Goal: Complete application form

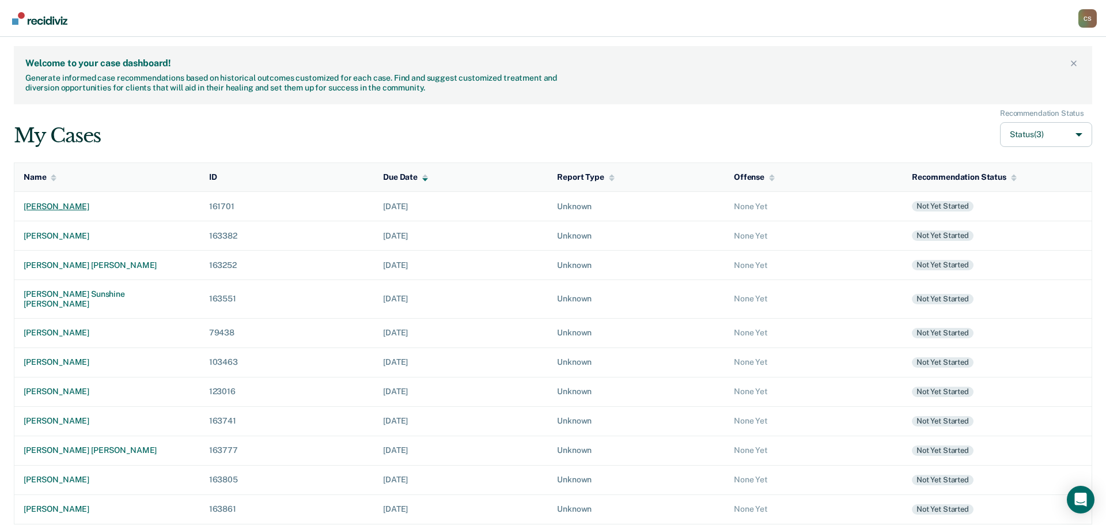
click at [70, 206] on div "[PERSON_NAME]" at bounding box center [107, 207] width 167 height 10
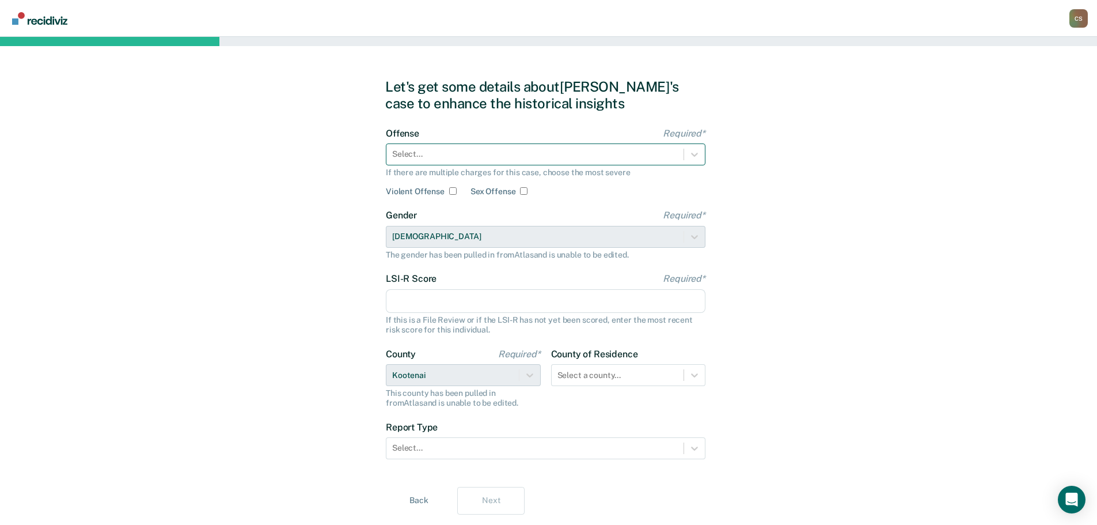
click at [552, 158] on div at bounding box center [535, 154] width 286 height 12
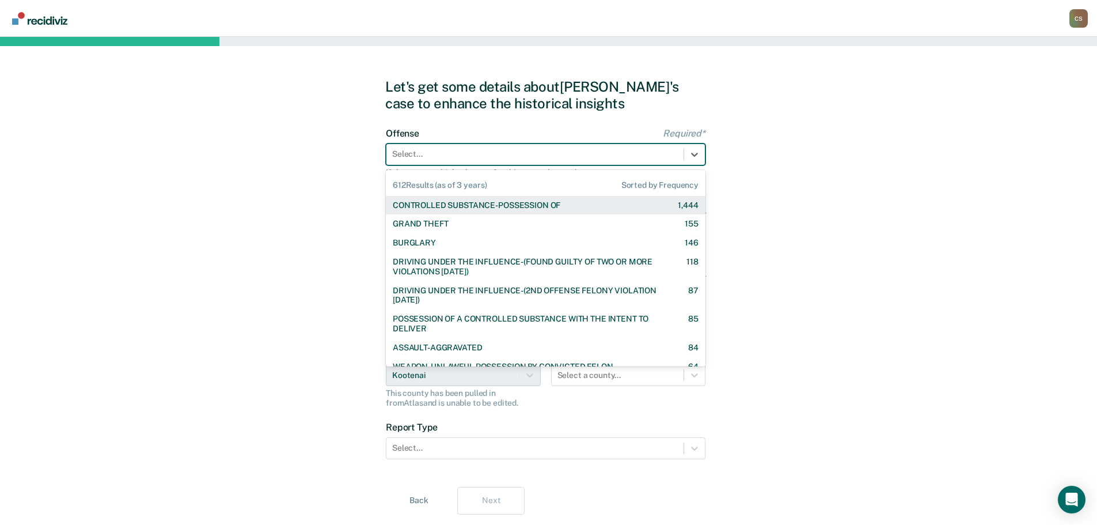
click at [543, 202] on div "CONTROLLED SUBSTANCE-POSSESSION OF" at bounding box center [477, 205] width 168 height 10
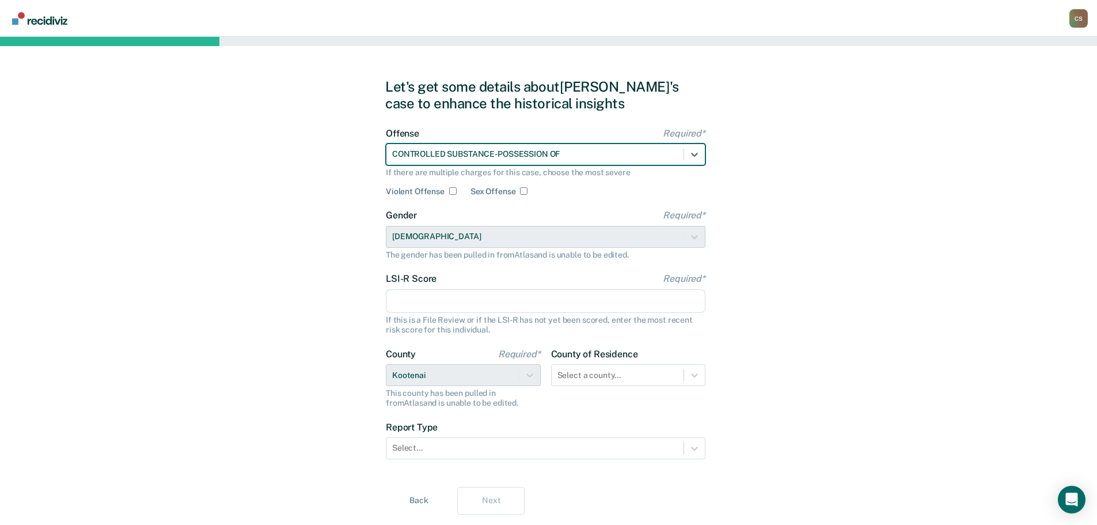
click at [496, 305] on input "LSI-R Score Required*" at bounding box center [546, 301] width 320 height 24
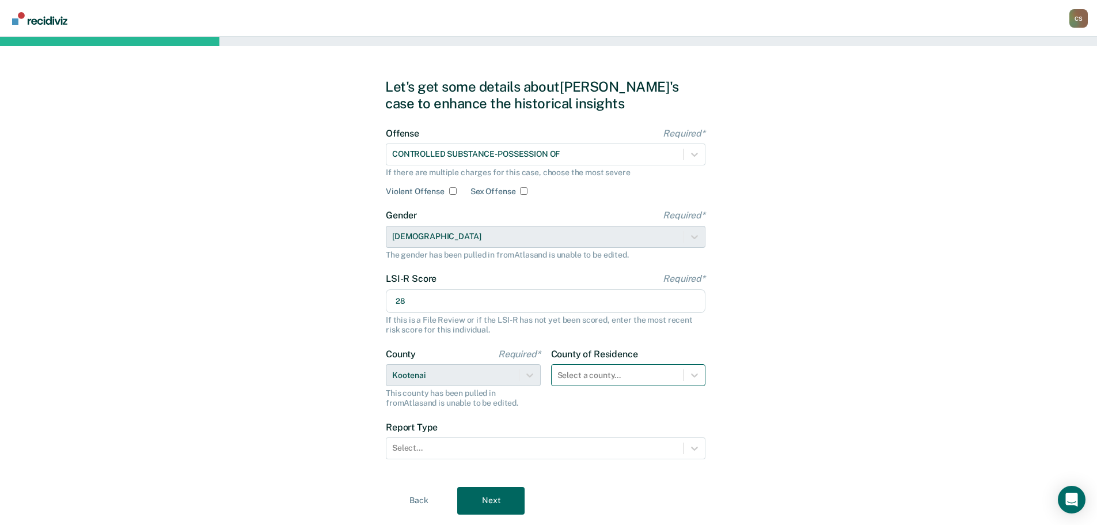
scroll to position [31, 0]
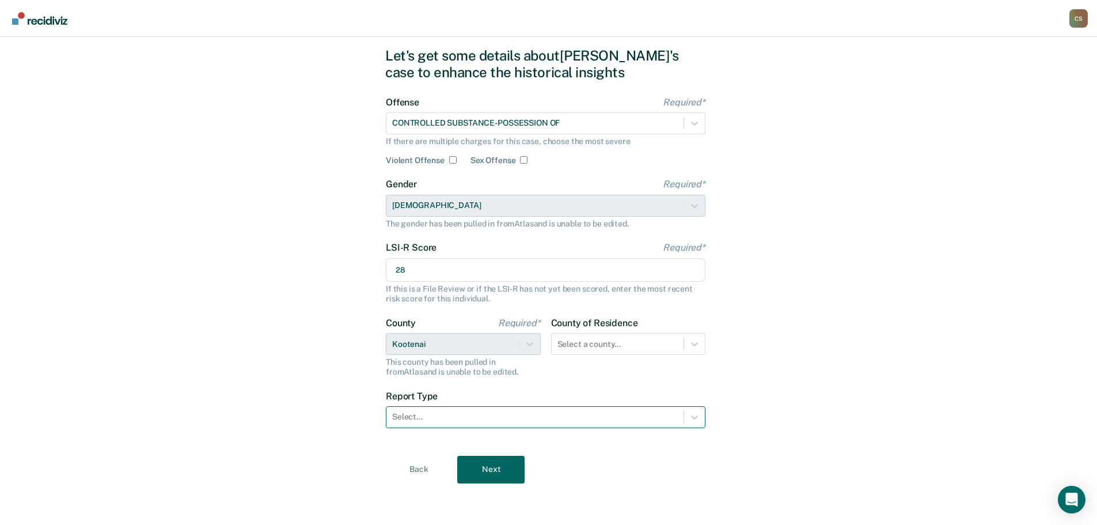
type input "28"
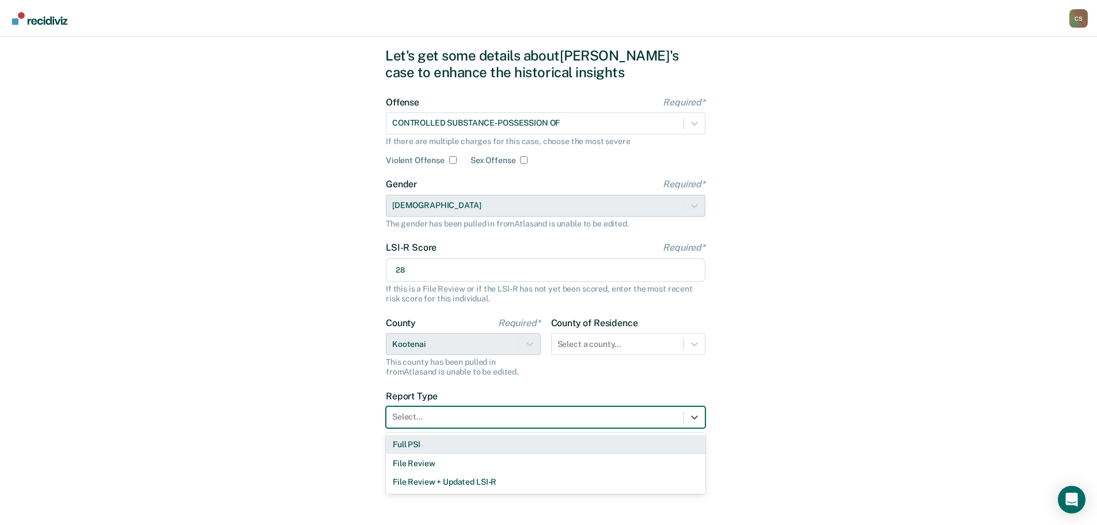
click at [509, 418] on div at bounding box center [535, 417] width 286 height 12
click at [474, 443] on div "Full PSI" at bounding box center [546, 444] width 320 height 19
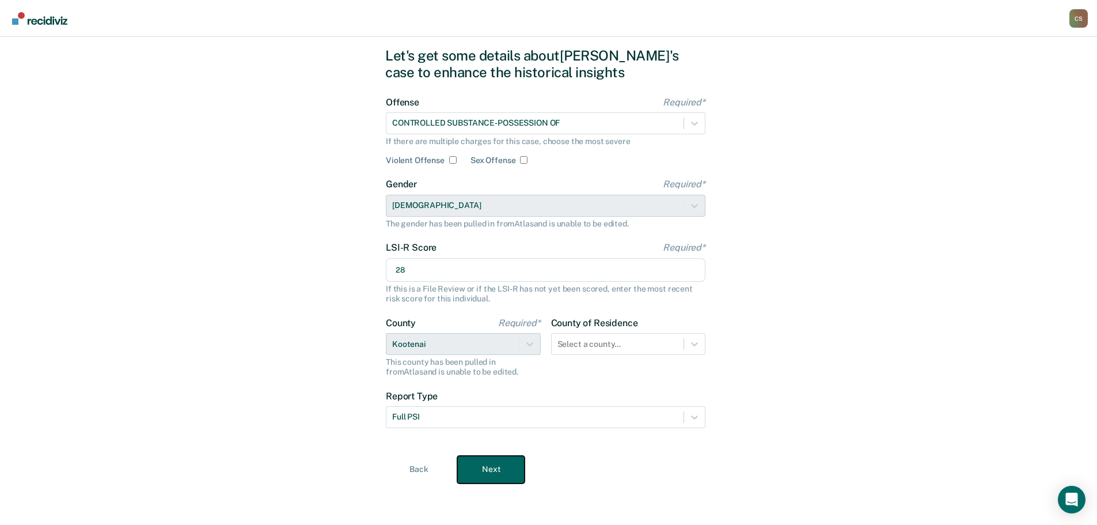
click at [482, 465] on button "Next" at bounding box center [490, 470] width 67 height 28
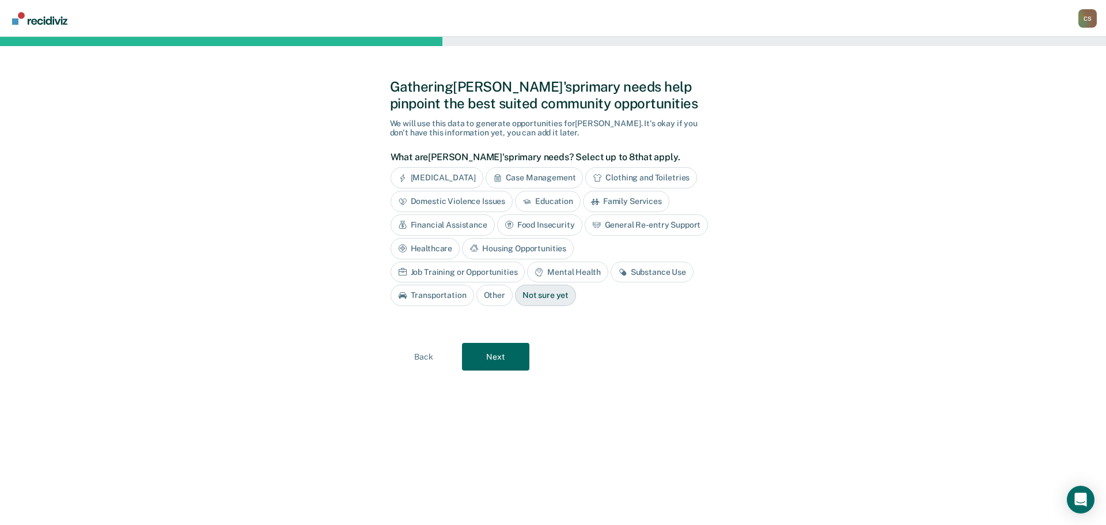
click at [536, 175] on div "Case Management" at bounding box center [535, 177] width 98 height 21
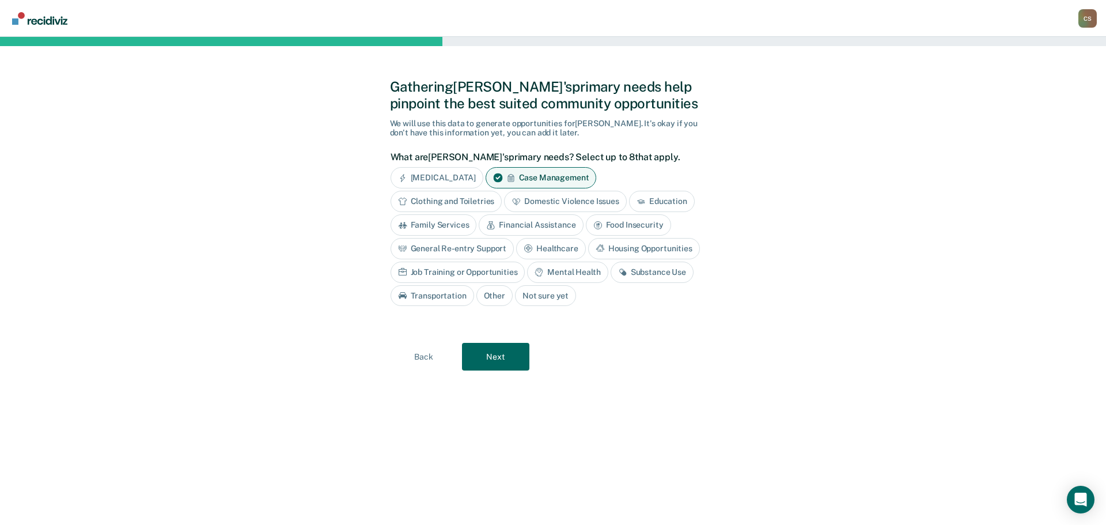
click at [565, 250] on div "Healthcare" at bounding box center [551, 248] width 70 height 21
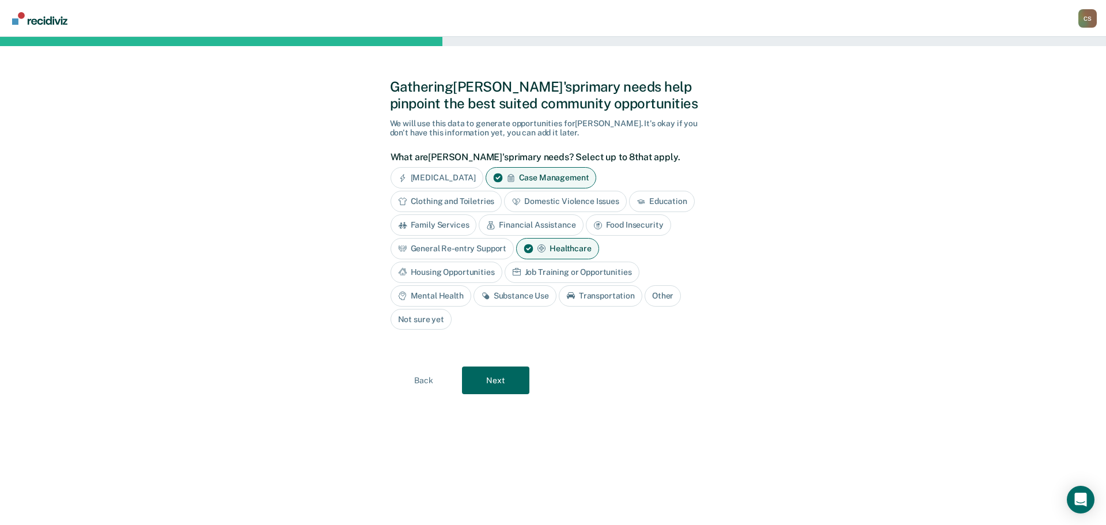
click at [471, 272] on div "Housing Opportunities" at bounding box center [447, 272] width 112 height 21
click at [559, 271] on div "Job Training or Opportunities" at bounding box center [585, 272] width 135 height 21
click at [447, 296] on div "Mental Health" at bounding box center [431, 295] width 81 height 21
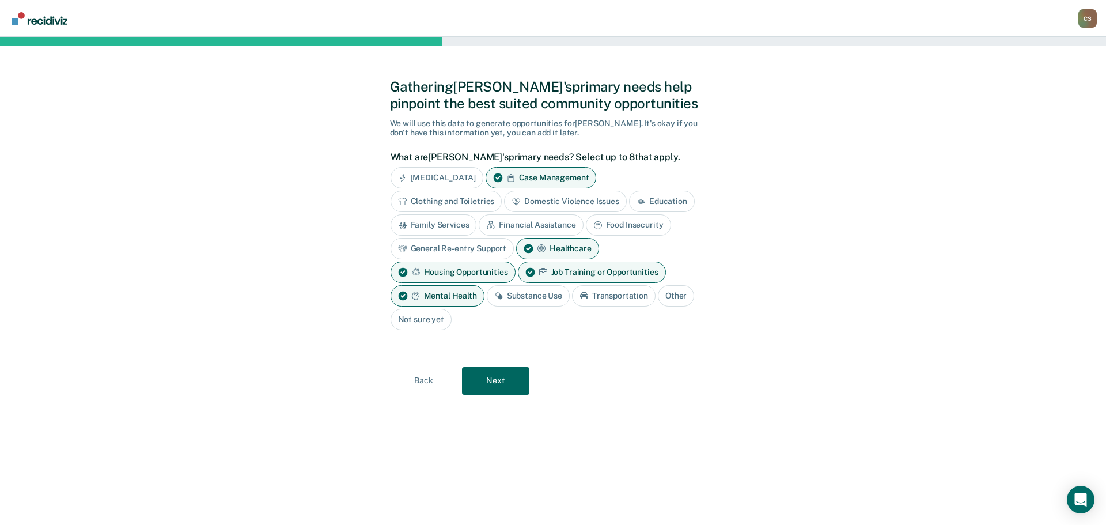
click at [517, 298] on div "Substance Use" at bounding box center [528, 295] width 83 height 21
click at [496, 381] on button "Next" at bounding box center [495, 381] width 67 height 28
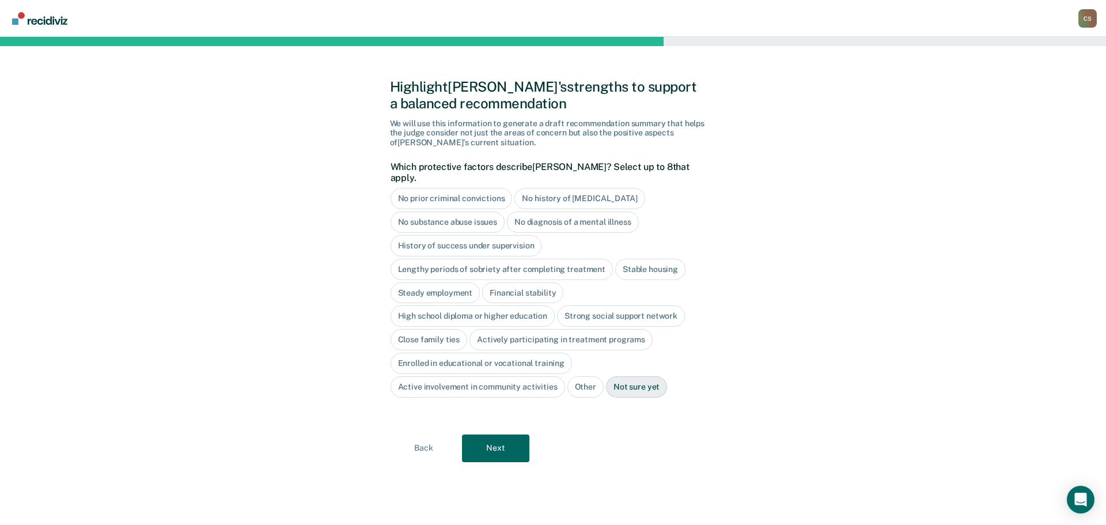
click at [541, 211] on div "No diagnosis of a mental illness" at bounding box center [573, 221] width 132 height 21
click at [536, 217] on div "No diagnosis of a mental illness" at bounding box center [579, 221] width 145 height 21
click at [495, 308] on div "High school diploma or higher education" at bounding box center [473, 315] width 165 height 21
click at [448, 329] on div "Close family ties" at bounding box center [429, 339] width 77 height 21
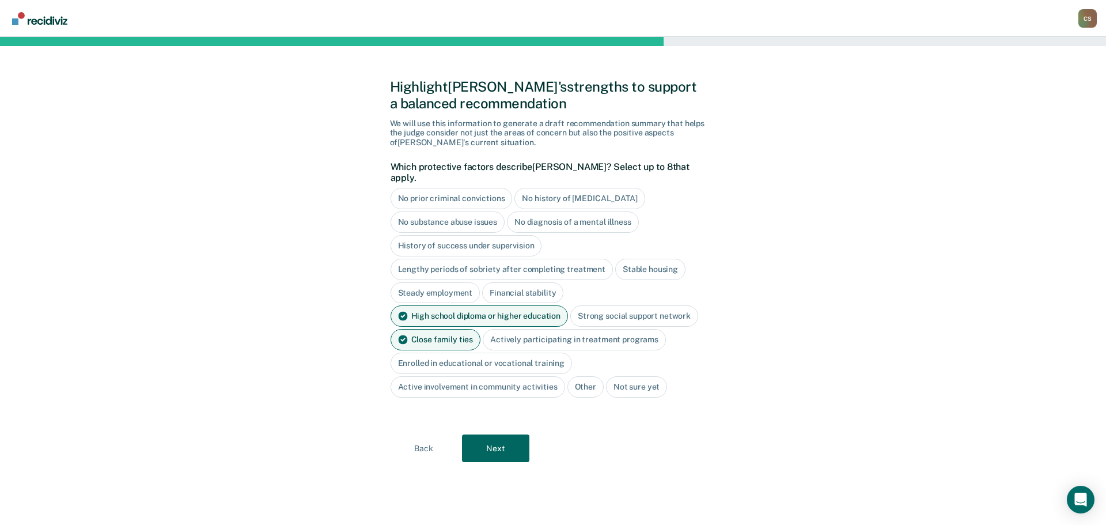
click at [516, 329] on div "Actively participating in treatment programs" at bounding box center [574, 339] width 183 height 21
click at [479, 439] on button "Next" at bounding box center [495, 448] width 67 height 28
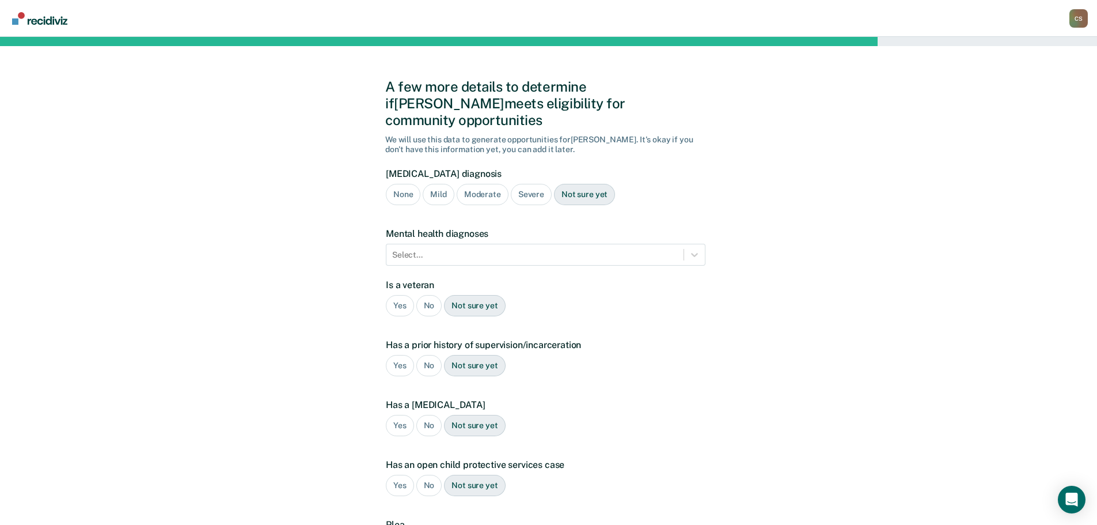
click at [522, 184] on div "Severe" at bounding box center [531, 194] width 41 height 21
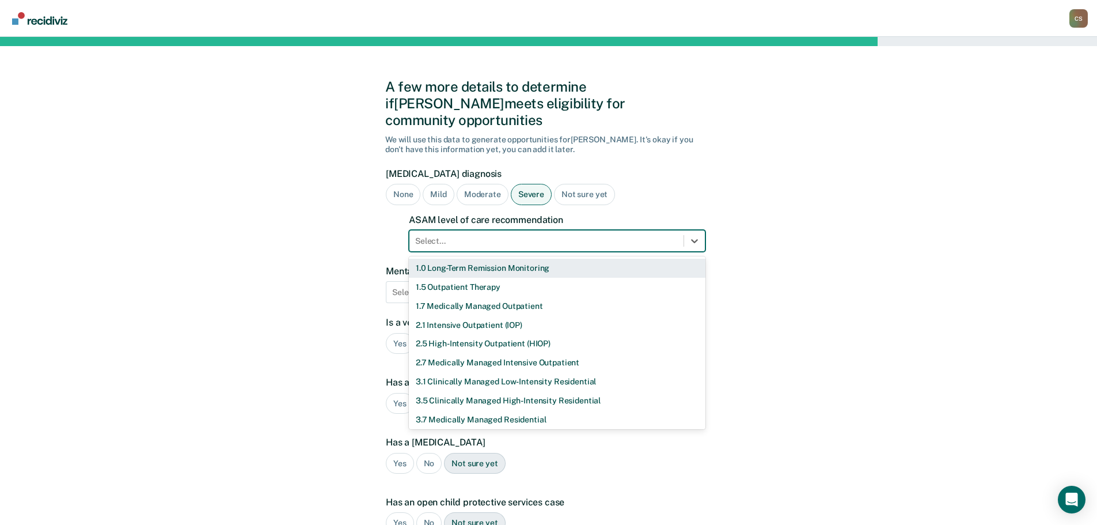
click at [529, 235] on div at bounding box center [546, 241] width 263 height 12
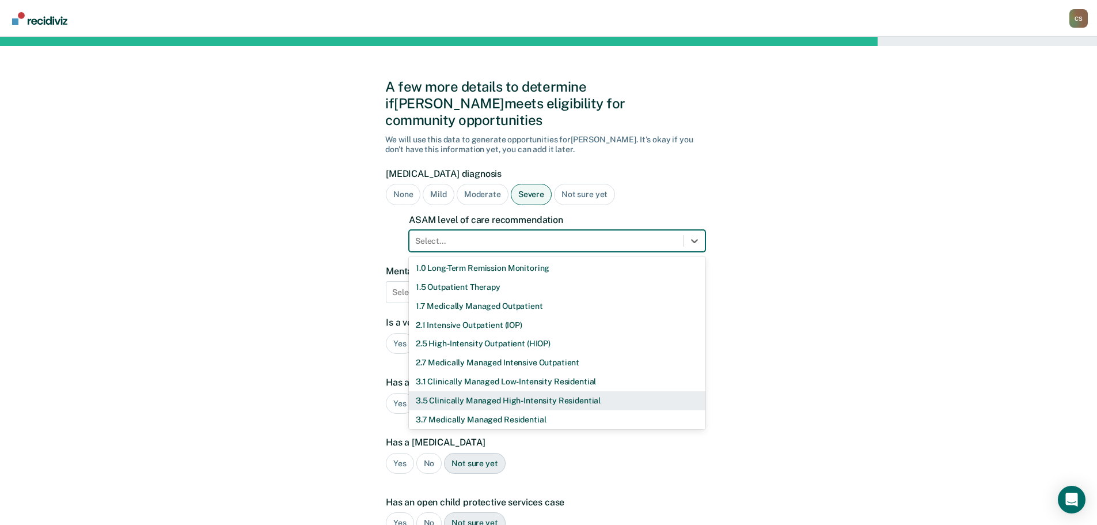
click at [487, 391] on div "3.5 Clinically Managed High-Intensity Residential" at bounding box center [557, 400] width 297 height 19
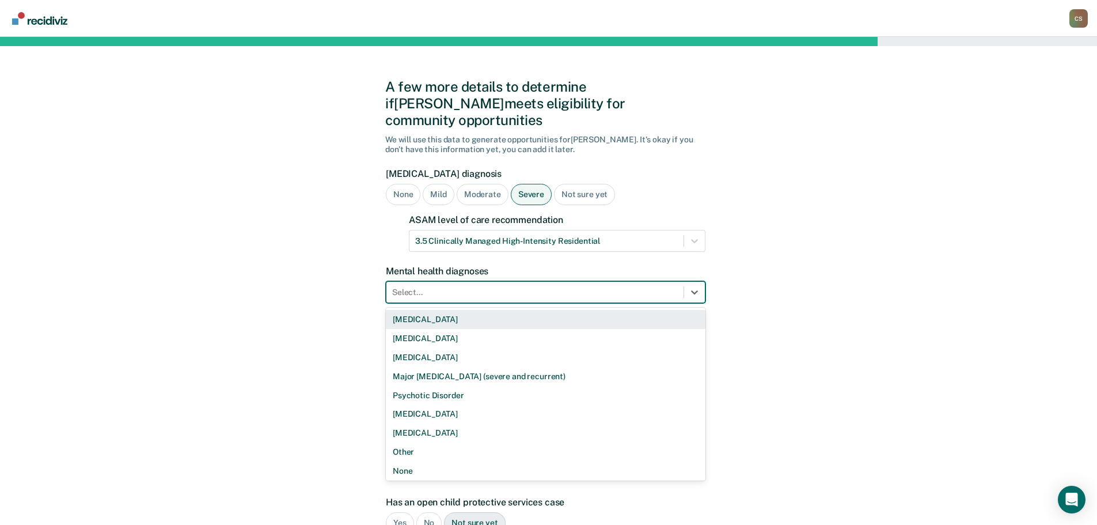
click at [423, 286] on div at bounding box center [535, 292] width 286 height 12
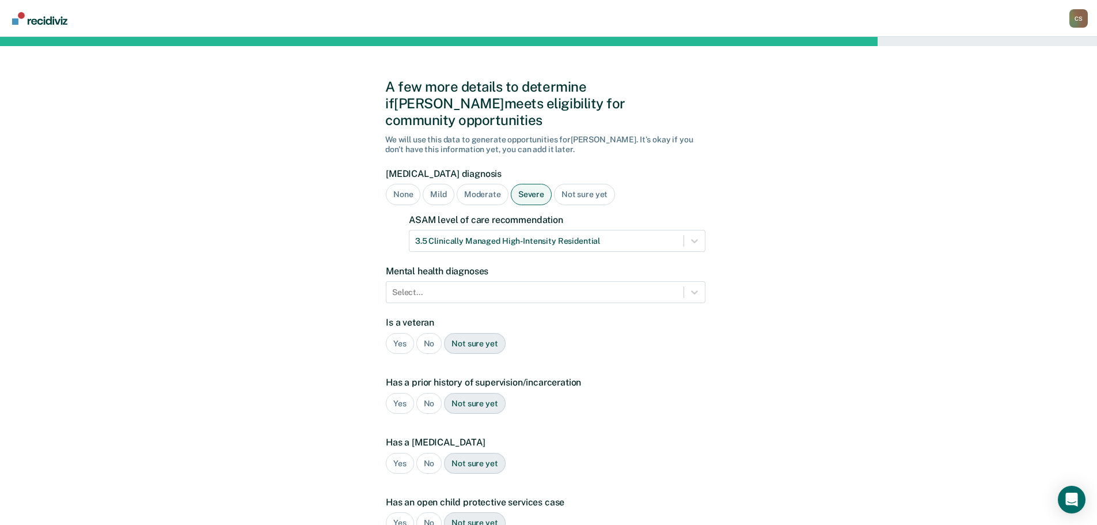
click at [360, 415] on div "A few more details to determine if [PERSON_NAME] meets eligibility for communit…" at bounding box center [548, 368] width 1097 height 662
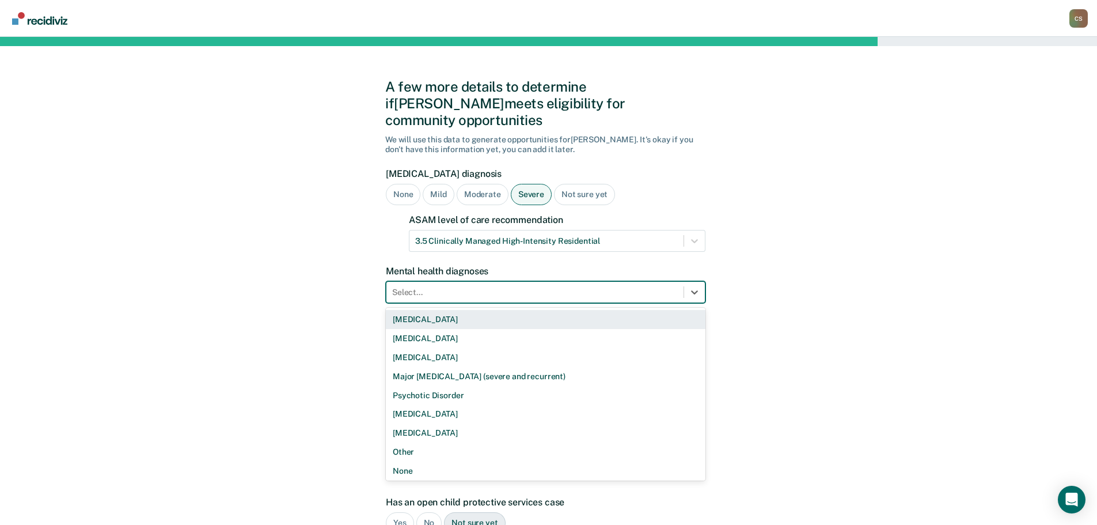
click at [460, 284] on div "Select..." at bounding box center [534, 292] width 297 height 17
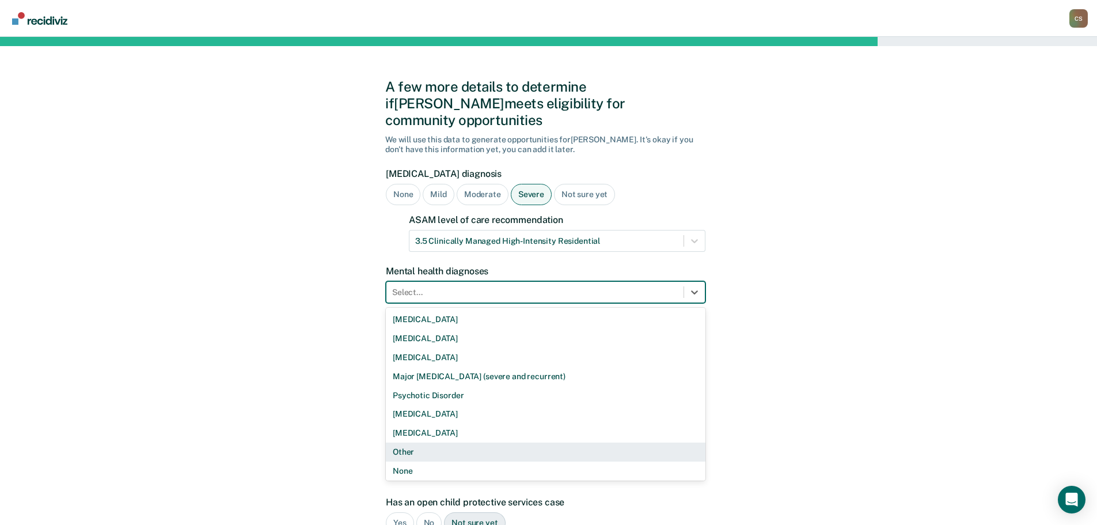
click at [426, 442] on div "Other" at bounding box center [546, 451] width 320 height 19
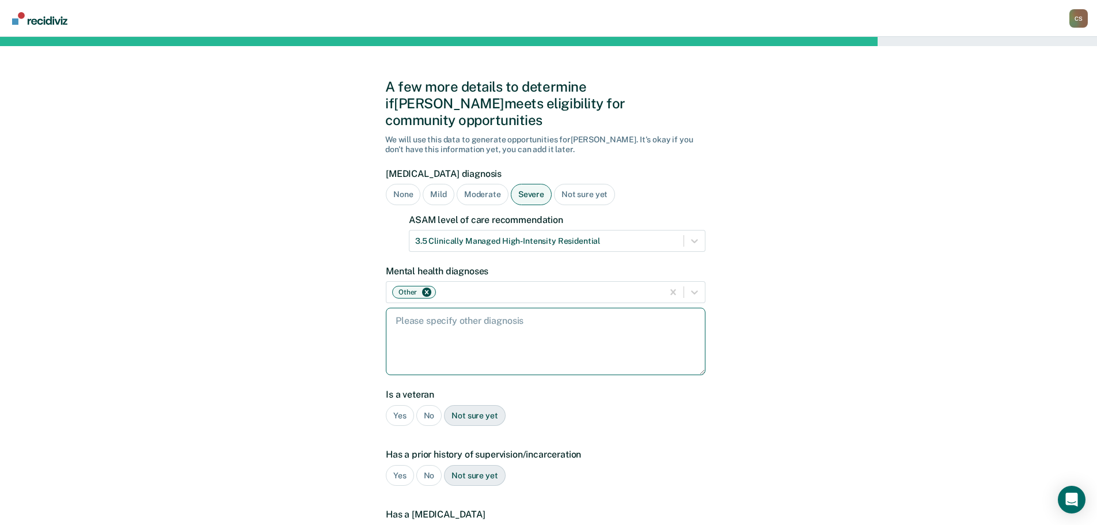
click at [458, 312] on textarea at bounding box center [546, 341] width 320 height 67
type textarea "N"
type textarea "Grief and Loss"
click at [427, 405] on div "No" at bounding box center [429, 415] width 26 height 21
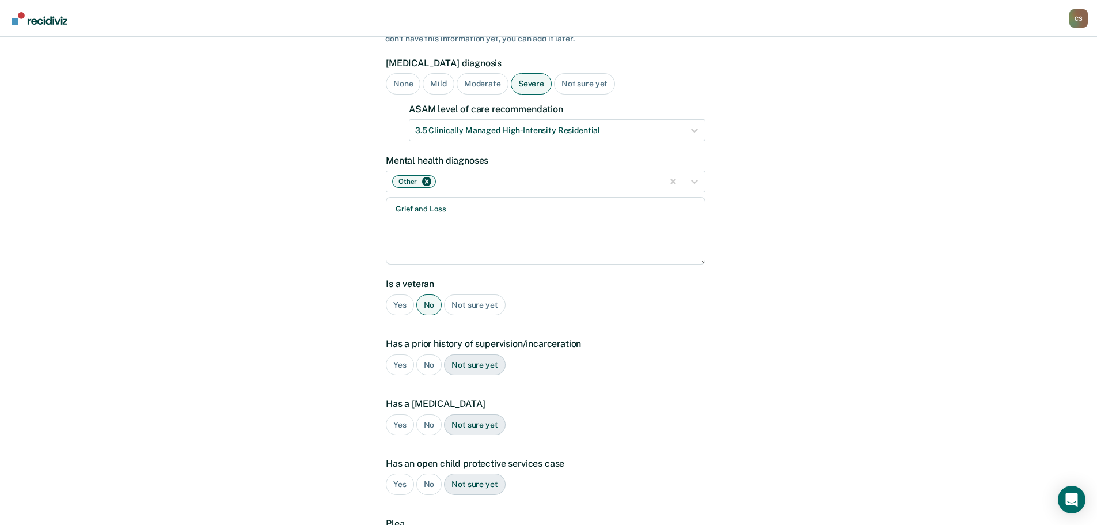
scroll to position [115, 0]
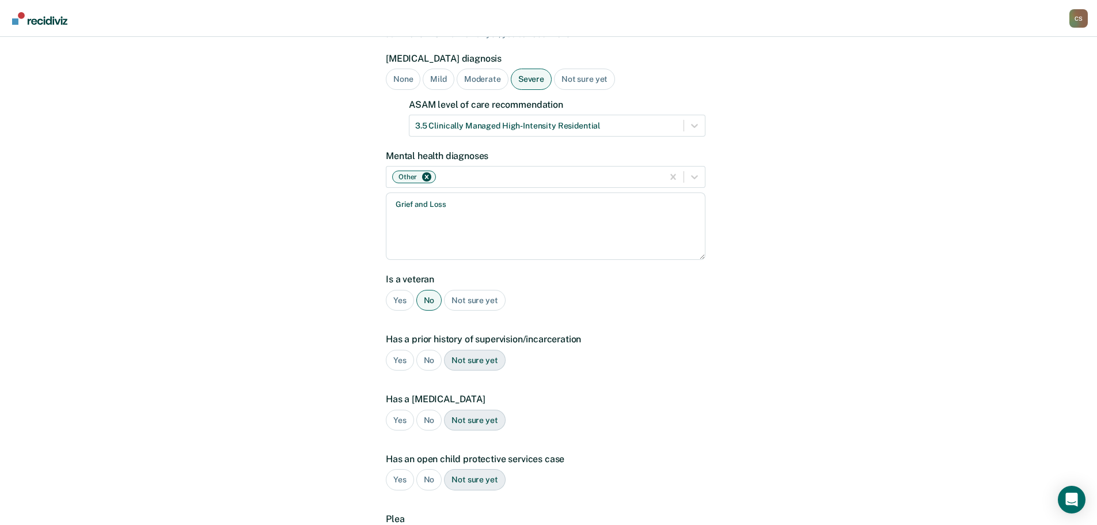
click at [401, 350] on div "Yes" at bounding box center [400, 360] width 28 height 21
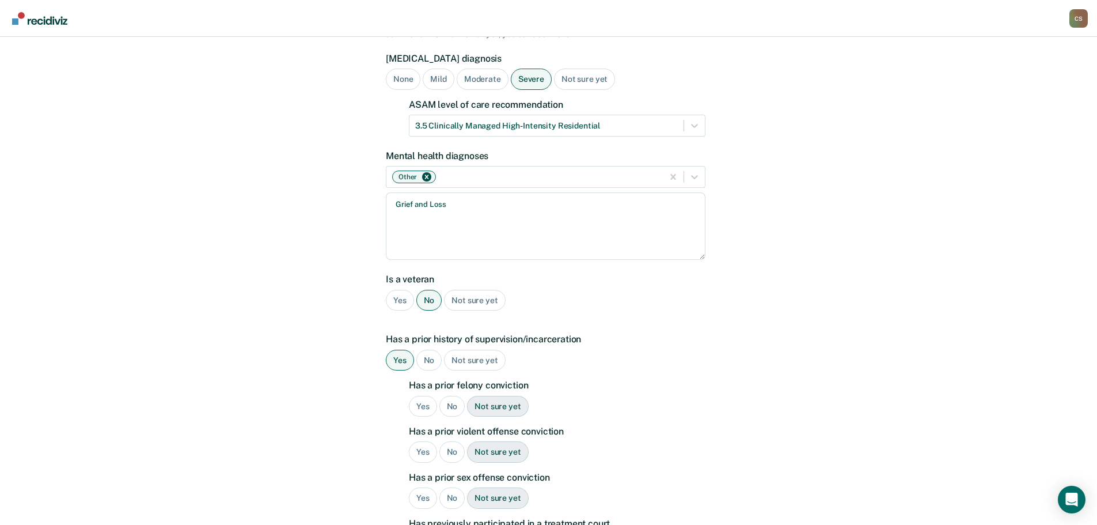
click at [421, 396] on div "Yes" at bounding box center [423, 406] width 28 height 21
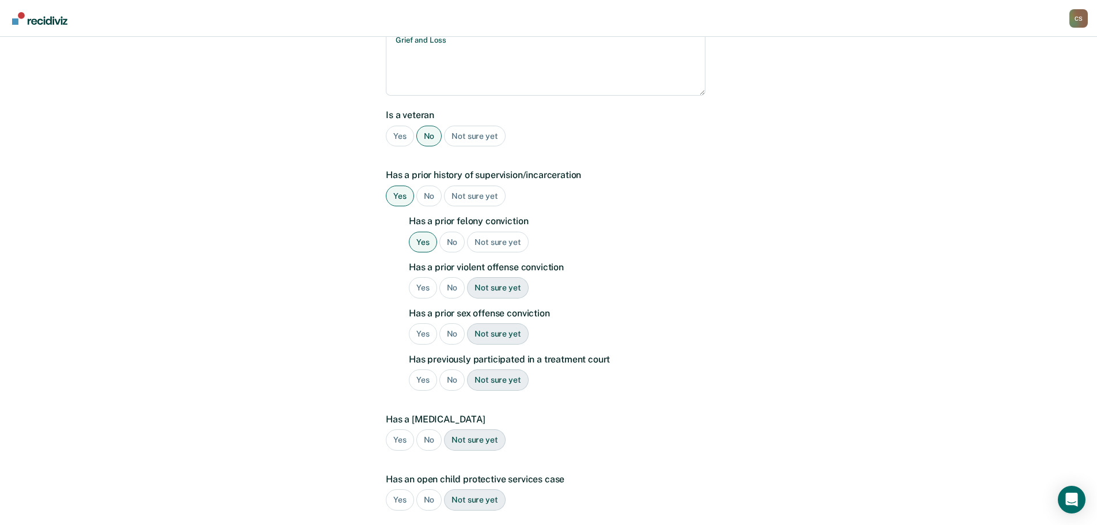
scroll to position [288, 0]
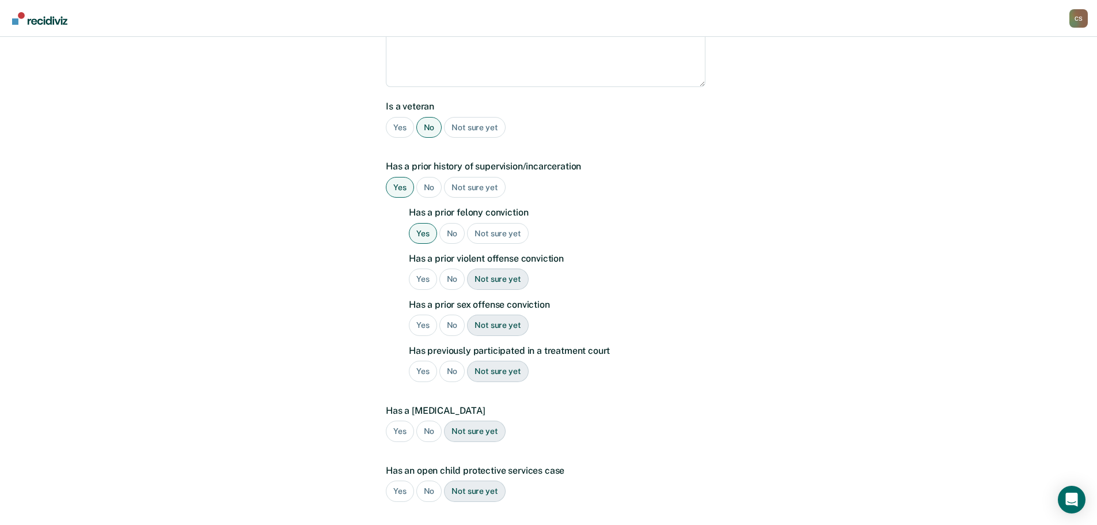
click at [423, 268] on div "Yes" at bounding box center [423, 278] width 28 height 21
click at [452, 314] on div "No" at bounding box center [452, 324] width 26 height 21
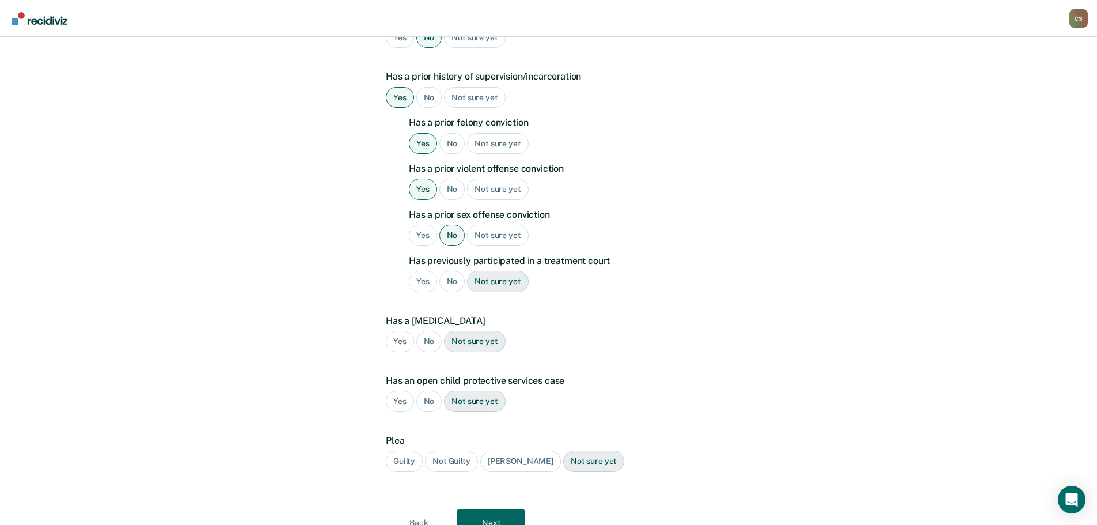
scroll to position [403, 0]
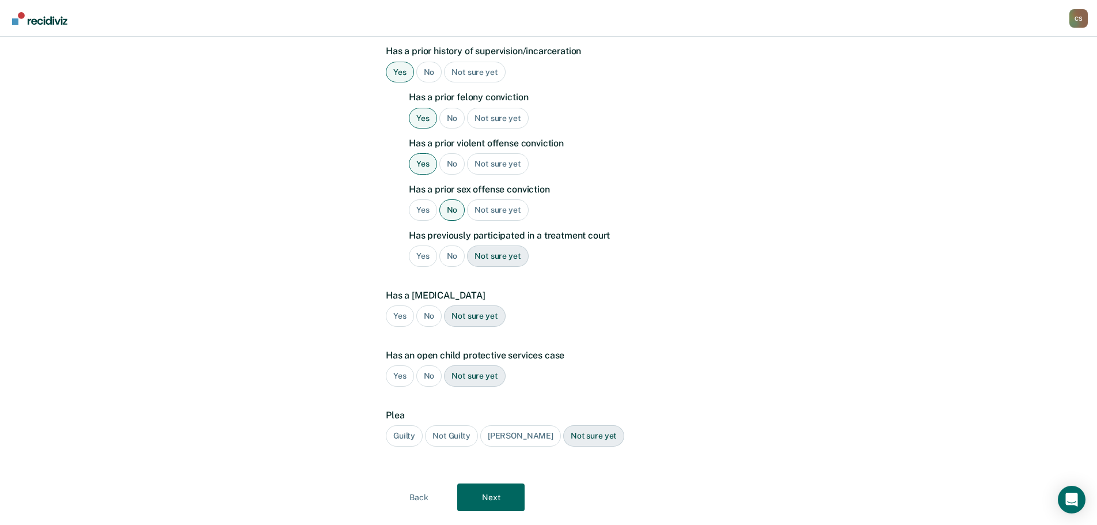
click at [453, 245] on div "No" at bounding box center [452, 255] width 26 height 21
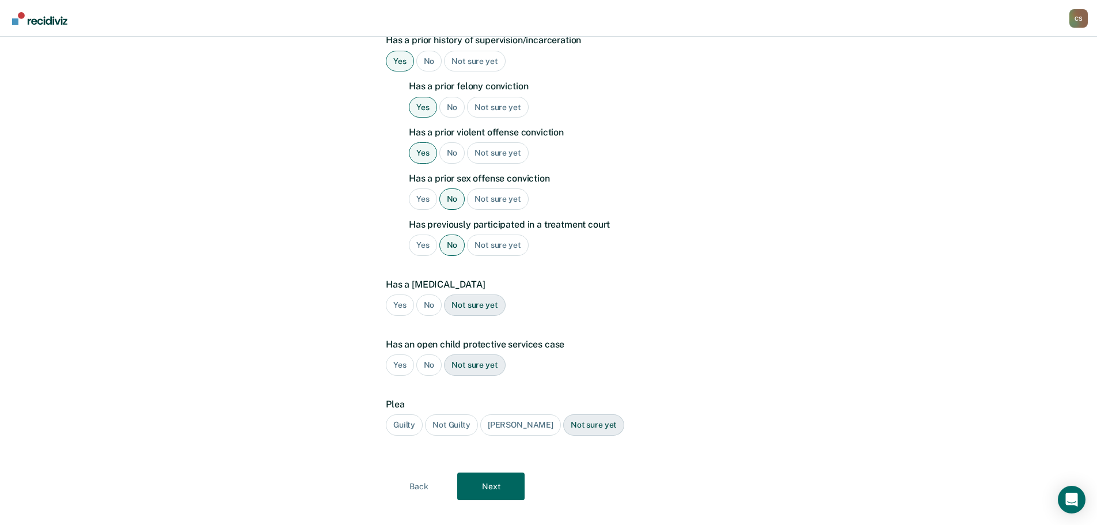
click at [434, 294] on div "No" at bounding box center [429, 304] width 26 height 21
click at [426, 354] on div "No" at bounding box center [429, 364] width 26 height 21
click at [404, 414] on div "Guilty" at bounding box center [404, 424] width 37 height 21
click at [488, 472] on button "Next" at bounding box center [490, 486] width 67 height 28
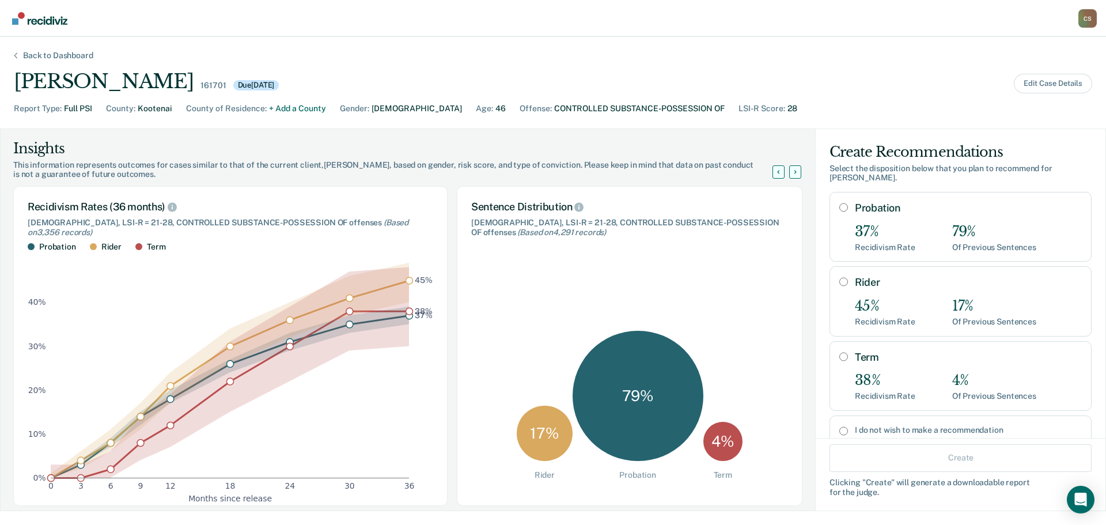
scroll to position [27, 0]
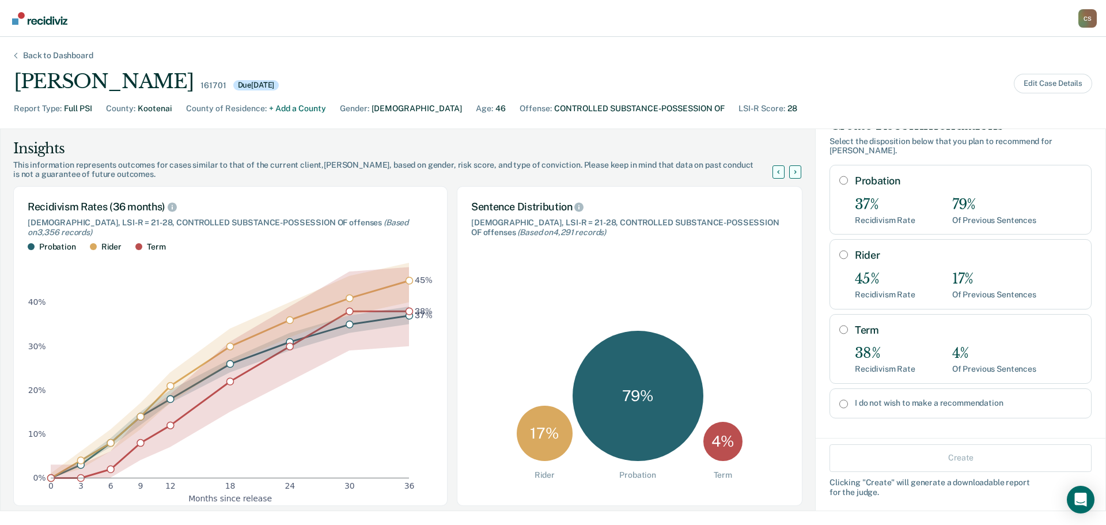
click at [839, 325] on input "Term" at bounding box center [843, 329] width 9 height 9
radio input "true"
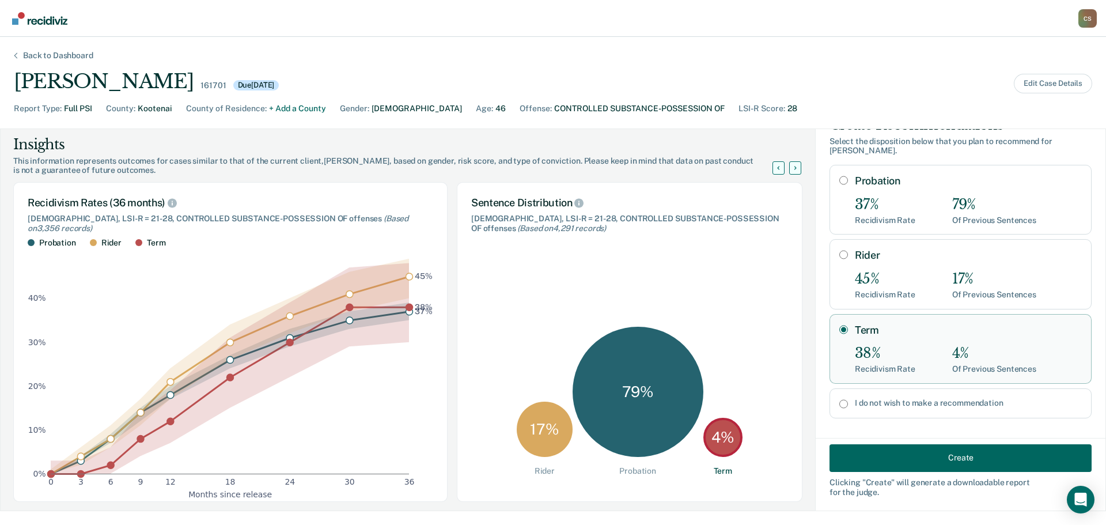
scroll to position [0, 0]
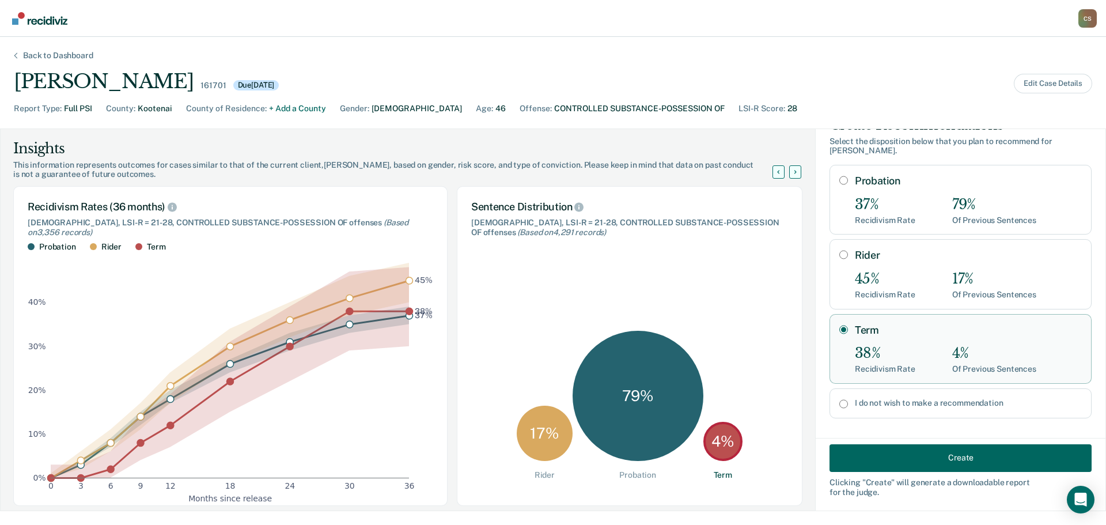
click at [839, 176] on input "Probation" at bounding box center [843, 180] width 9 height 9
radio input "true"
radio input "false"
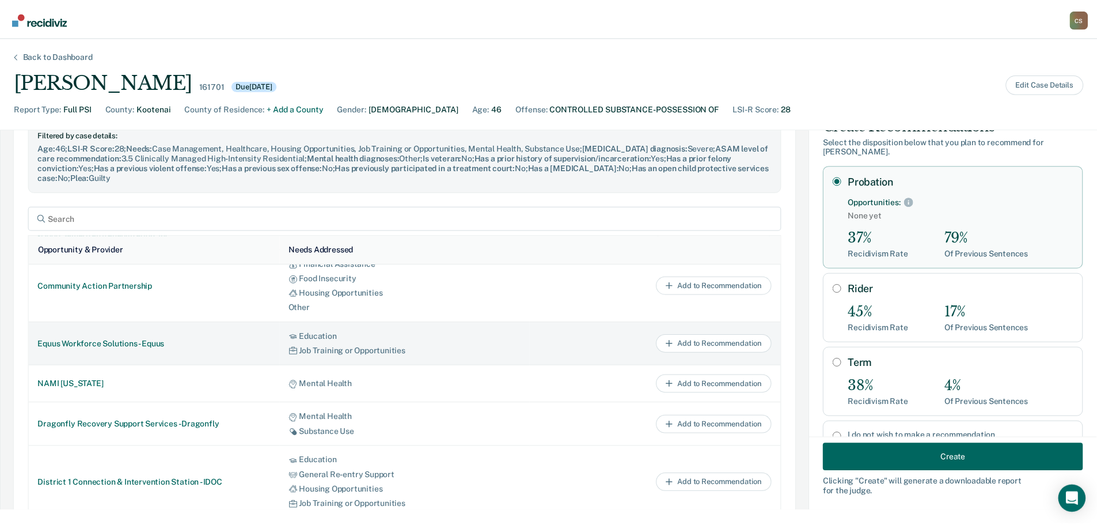
scroll to position [73, 0]
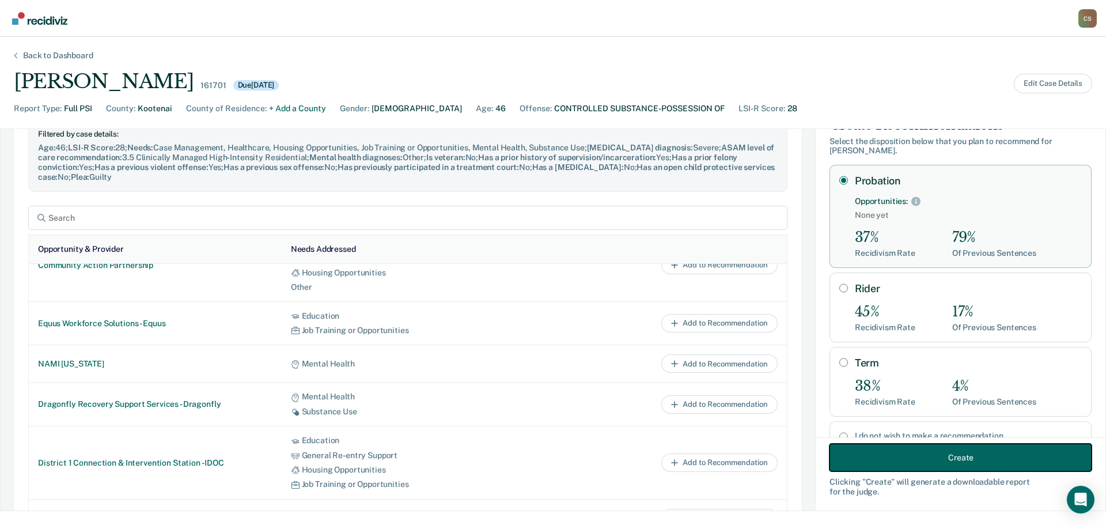
click at [865, 450] on button "Create" at bounding box center [960, 458] width 262 height 28
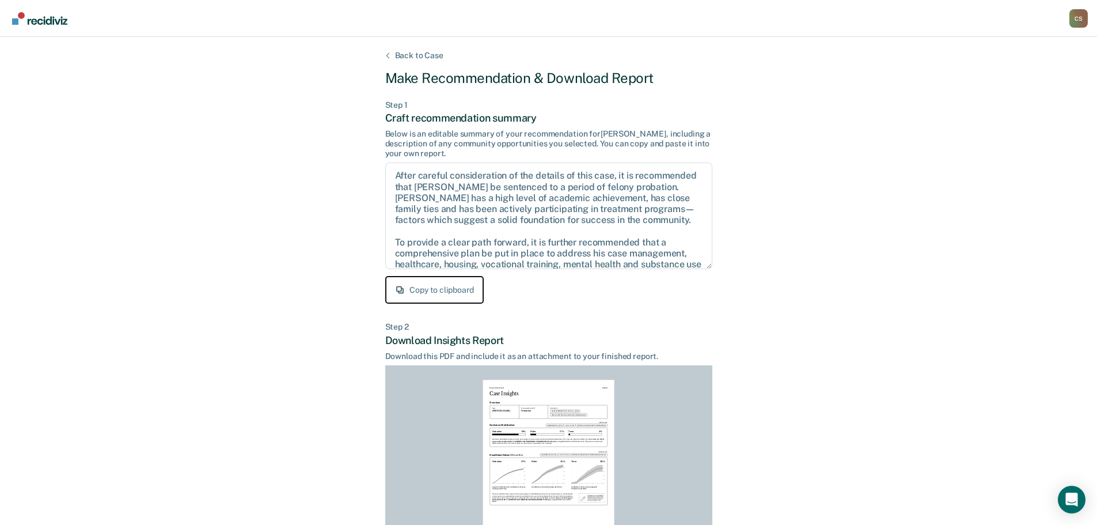
click at [417, 294] on button "Copy to clipboard" at bounding box center [434, 290] width 98 height 28
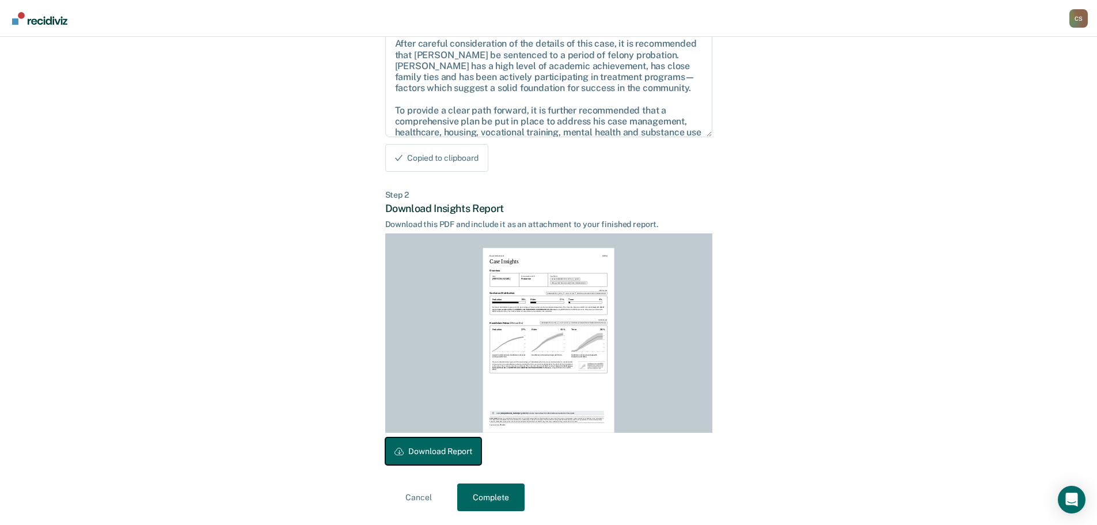
click at [434, 450] on button "Download Report" at bounding box center [433, 451] width 96 height 28
click at [495, 496] on button "Complete" at bounding box center [490, 497] width 67 height 28
